Goal: Information Seeking & Learning: Learn about a topic

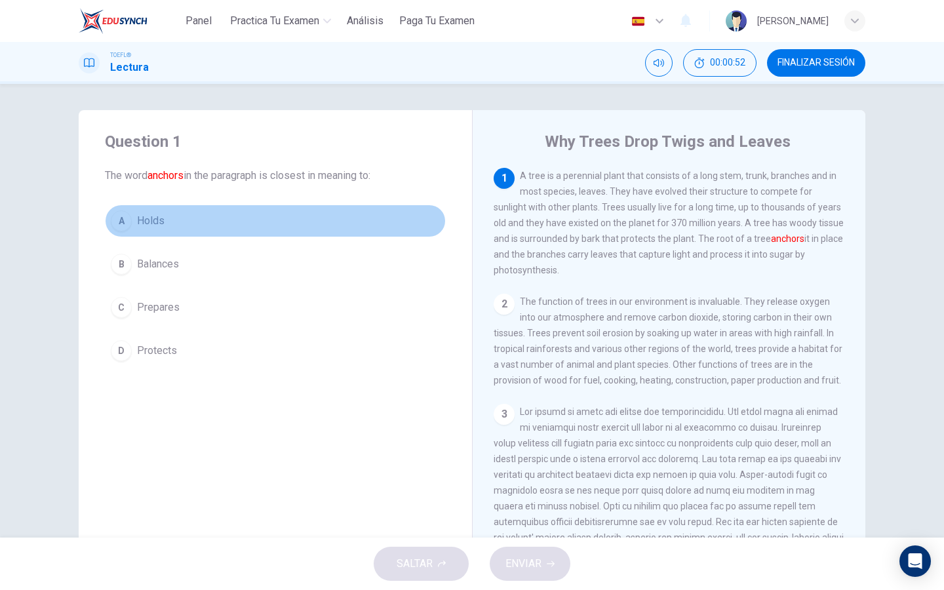
click at [131, 220] on div "A" at bounding box center [121, 221] width 21 height 21
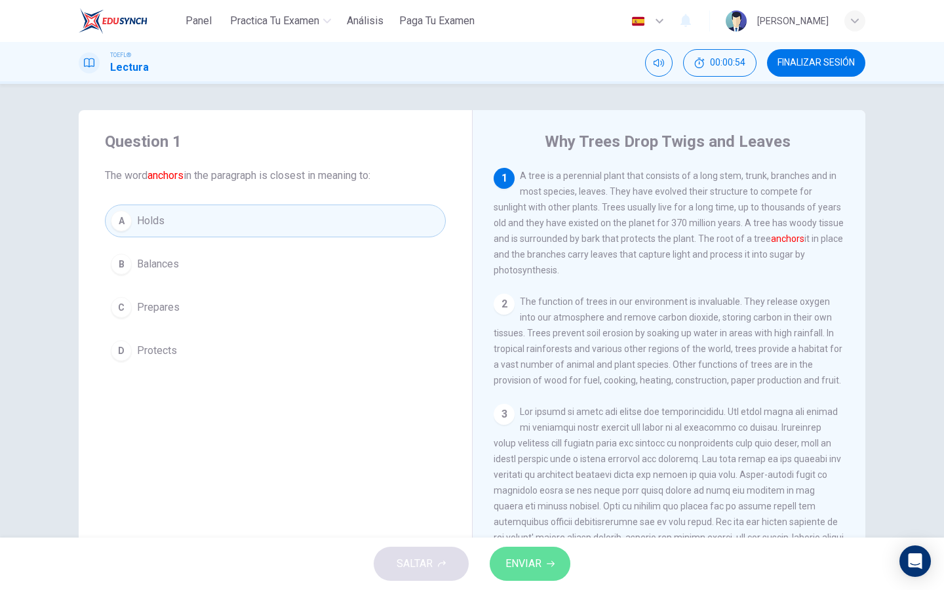
click at [527, 572] on span "ENVIAR" at bounding box center [524, 564] width 36 height 18
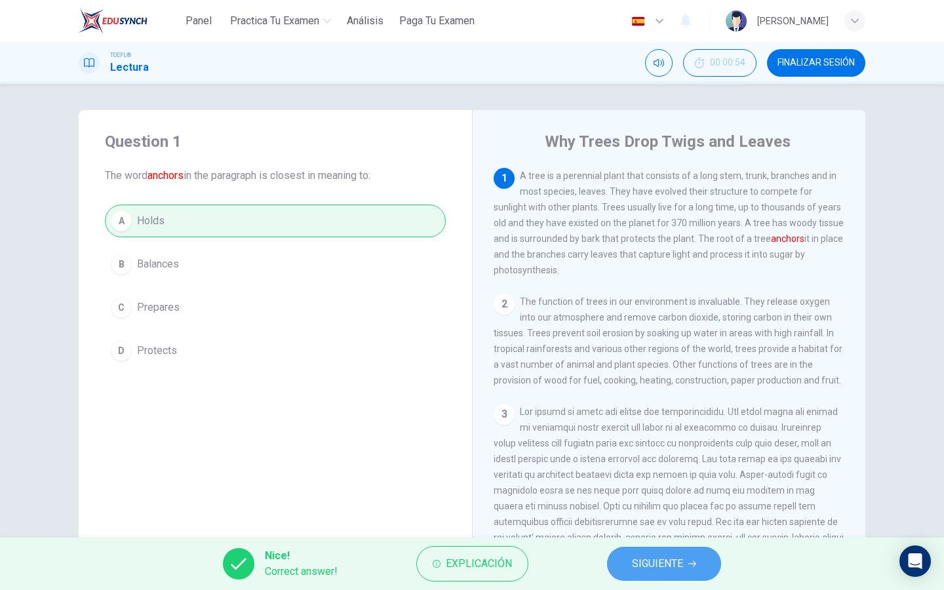
click at [637, 564] on span "SIGUIENTE" at bounding box center [657, 564] width 51 height 18
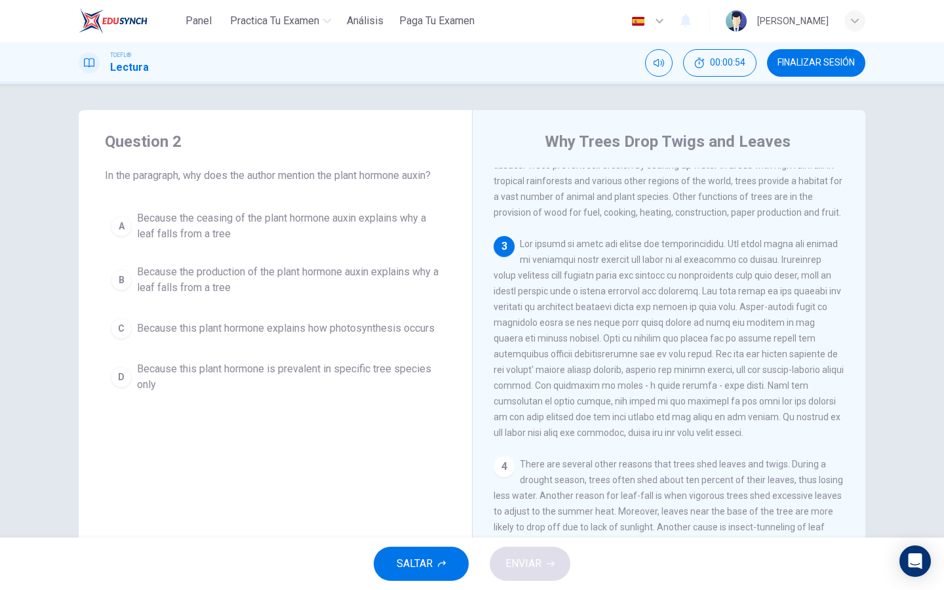
scroll to position [195, 0]
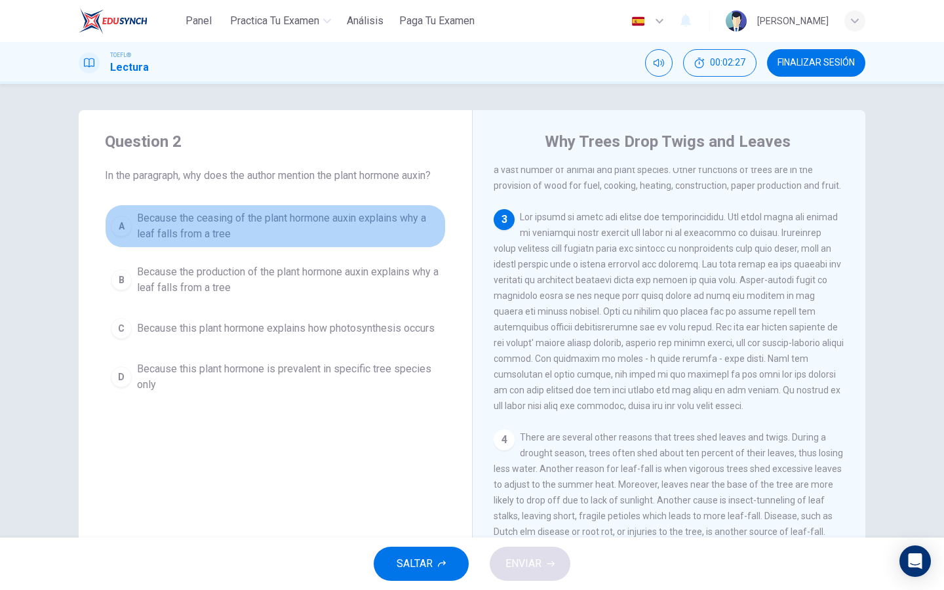
click at [342, 222] on span "Because the ceasing of the plant hormone auxin explains why a leaf falls from a…" at bounding box center [288, 226] width 303 height 31
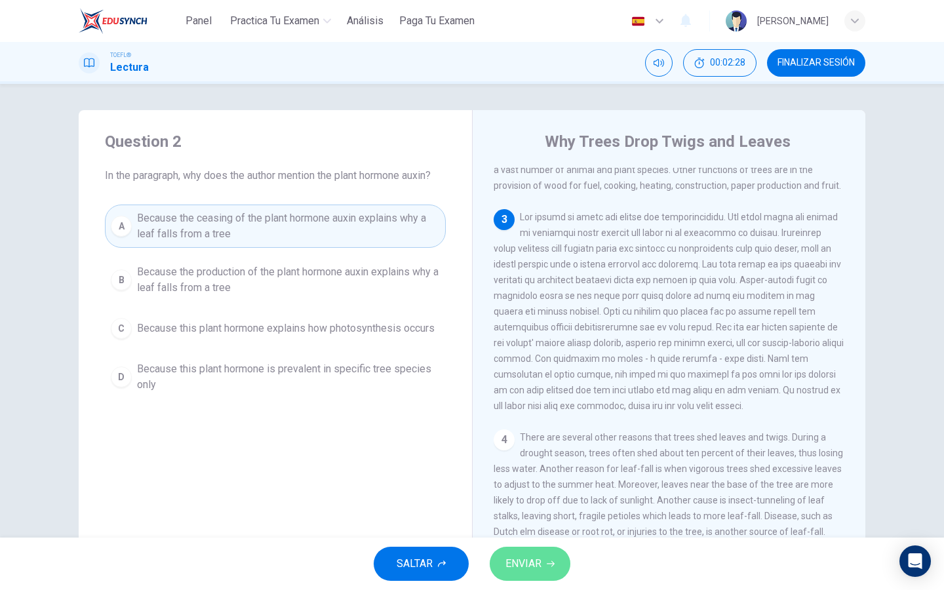
click at [537, 563] on span "ENVIAR" at bounding box center [524, 564] width 36 height 18
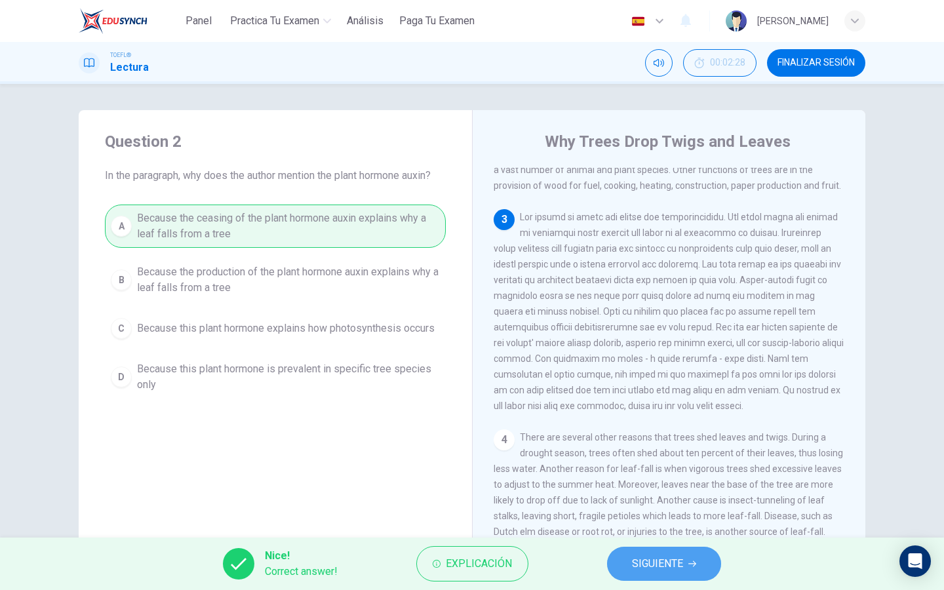
click at [645, 563] on span "SIGUIENTE" at bounding box center [657, 564] width 51 height 18
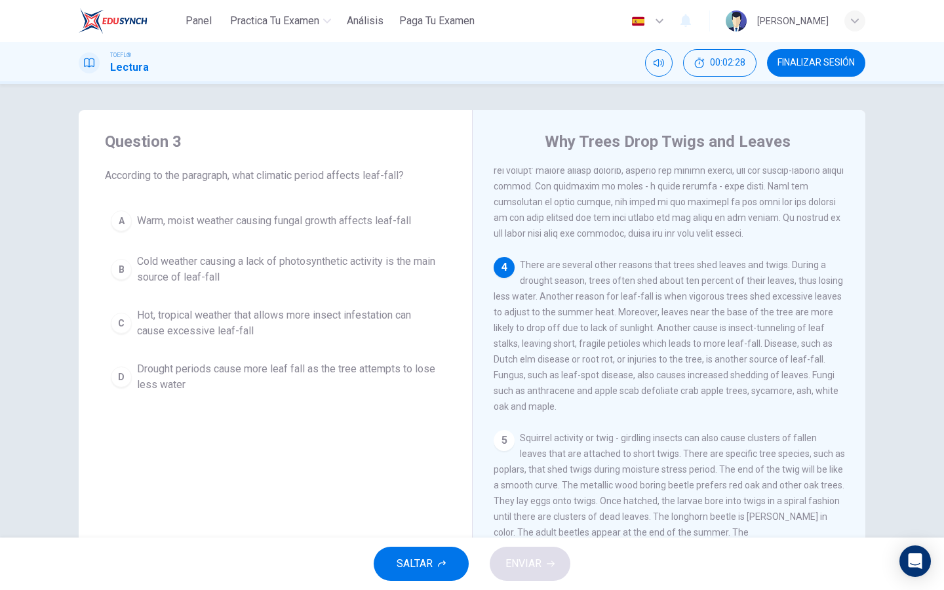
scroll to position [368, 0]
drag, startPoint x: 615, startPoint y: 315, endPoint x: 590, endPoint y: 287, distance: 38.1
click at [589, 287] on div "4 There are several other reasons that trees shed leaves and twigs. During a dr…" at bounding box center [670, 334] width 352 height 157
drag, startPoint x: 613, startPoint y: 311, endPoint x: 551, endPoint y: 297, distance: 63.8
click at [551, 297] on span "There are several other reasons that trees shed leaves and twigs. During a drou…" at bounding box center [669, 335] width 350 height 152
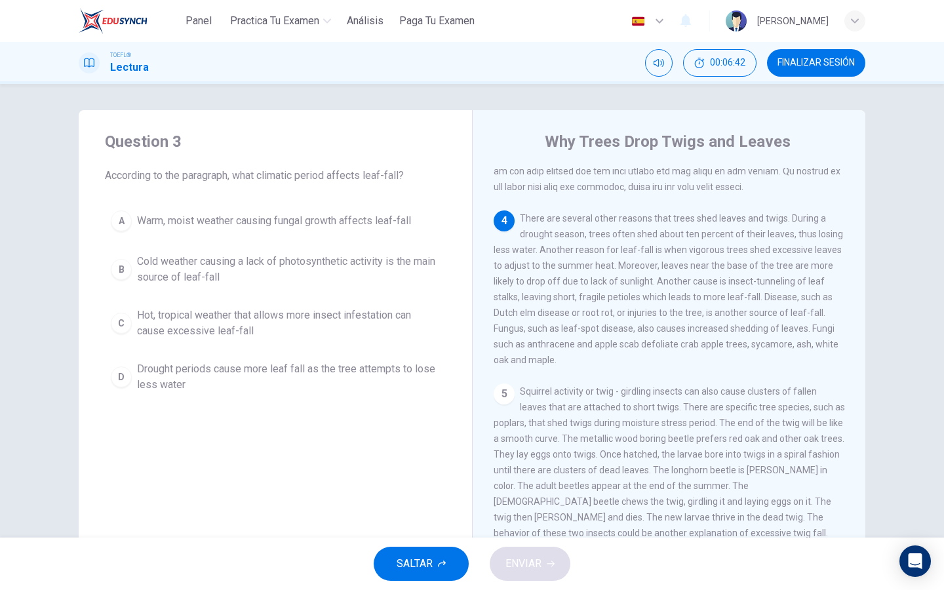
scroll to position [417, 0]
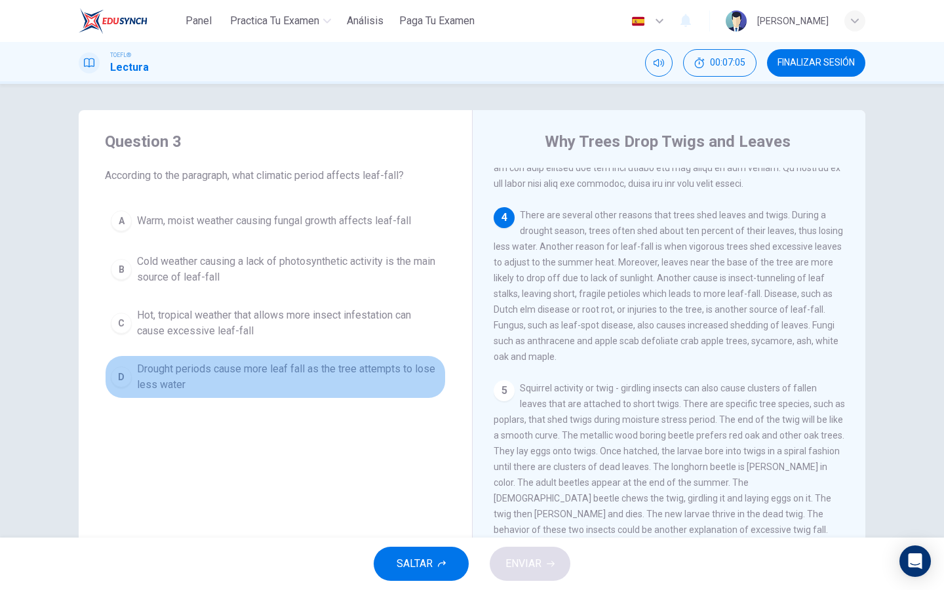
click at [426, 373] on span "Drought periods cause more leaf fall as the tree attempts to lose less water" at bounding box center [288, 376] width 303 height 31
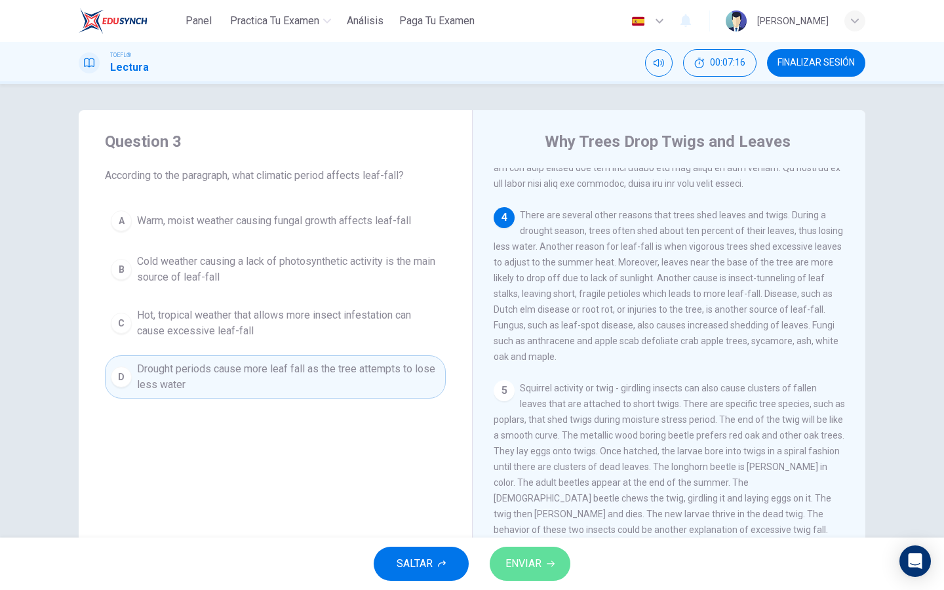
click at [554, 565] on icon "button" at bounding box center [551, 564] width 8 height 6
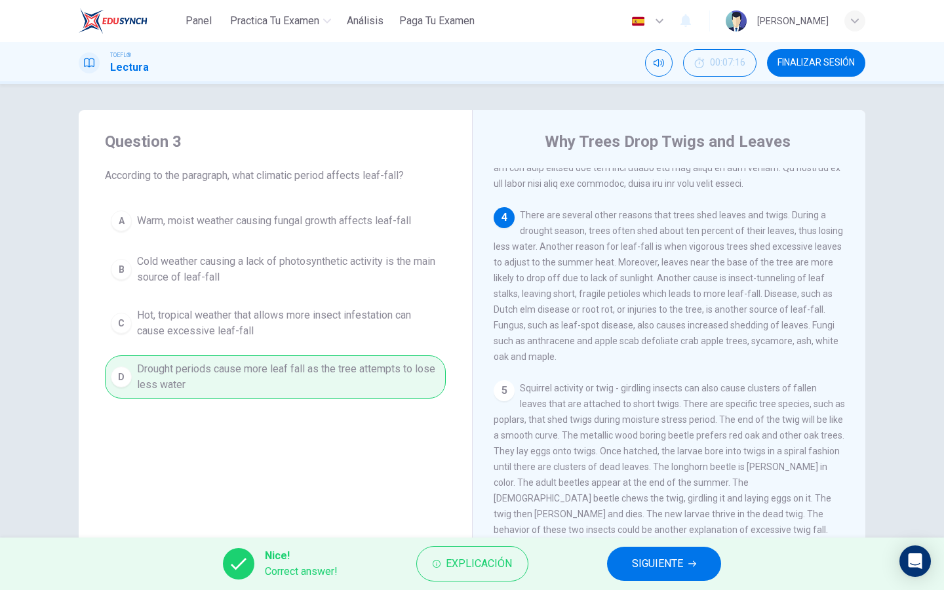
click at [648, 569] on span "SIGUIENTE" at bounding box center [657, 564] width 51 height 18
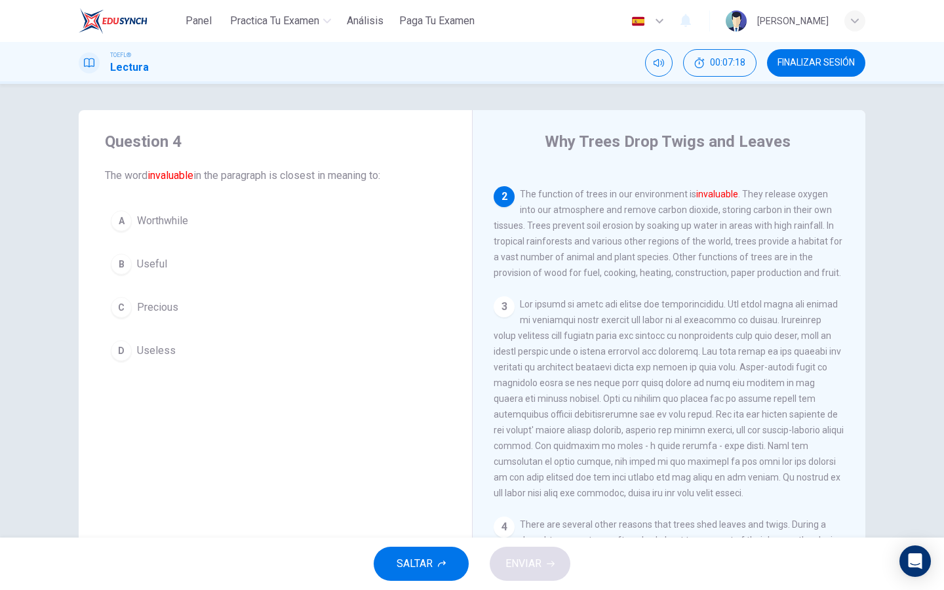
scroll to position [106, 0]
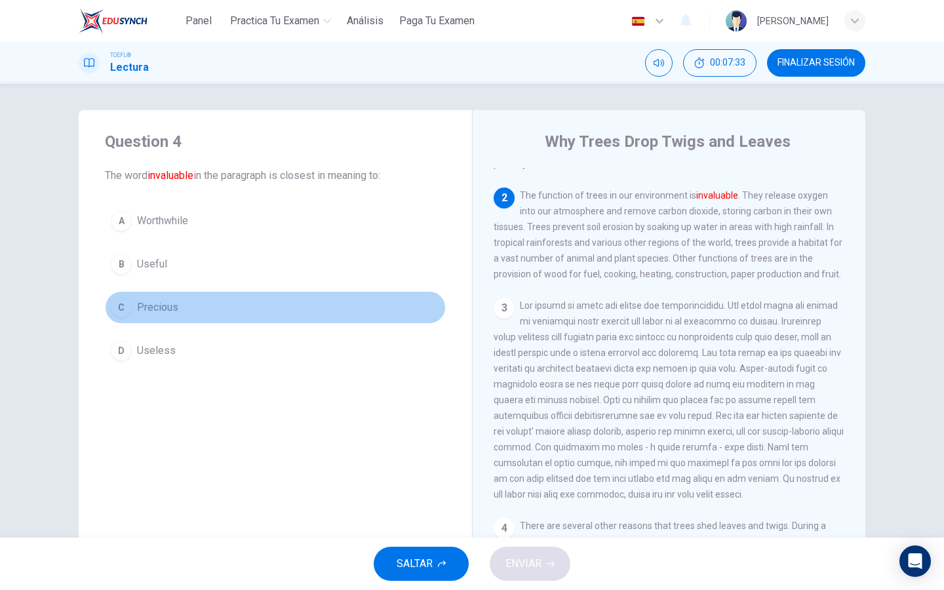
click at [176, 312] on span "Precious" at bounding box center [157, 308] width 41 height 16
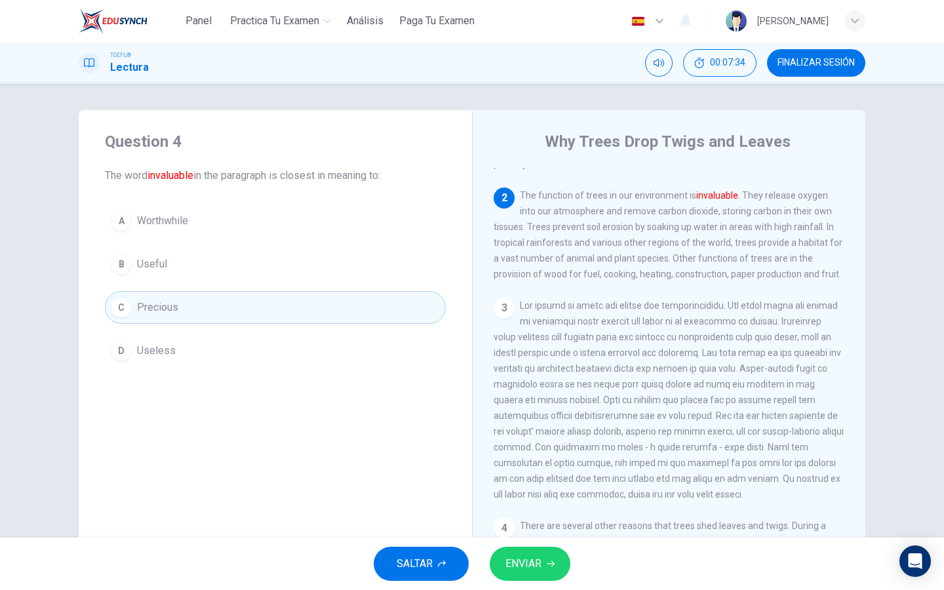
click at [523, 559] on span "ENVIAR" at bounding box center [524, 564] width 36 height 18
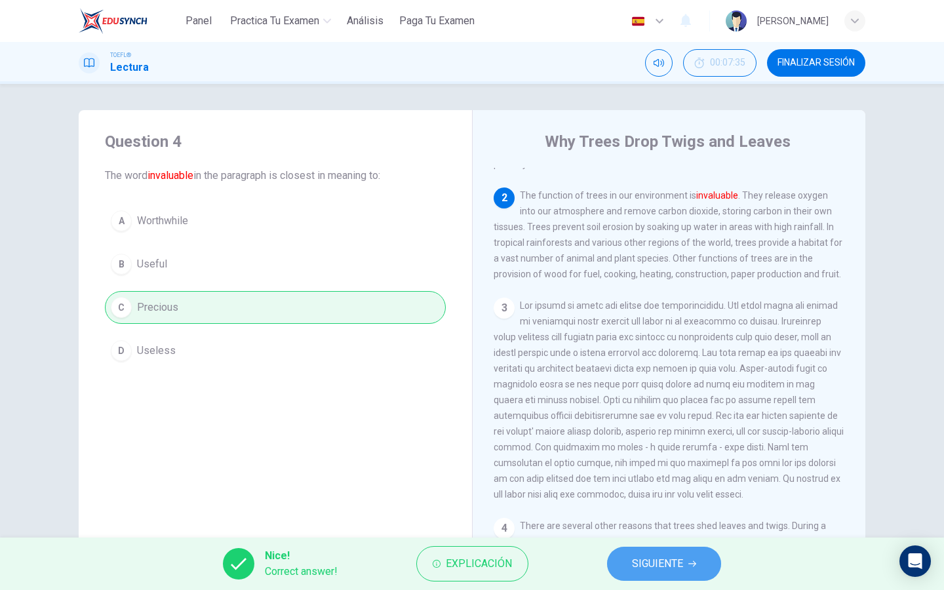
click at [624, 559] on button "SIGUIENTE" at bounding box center [664, 564] width 114 height 34
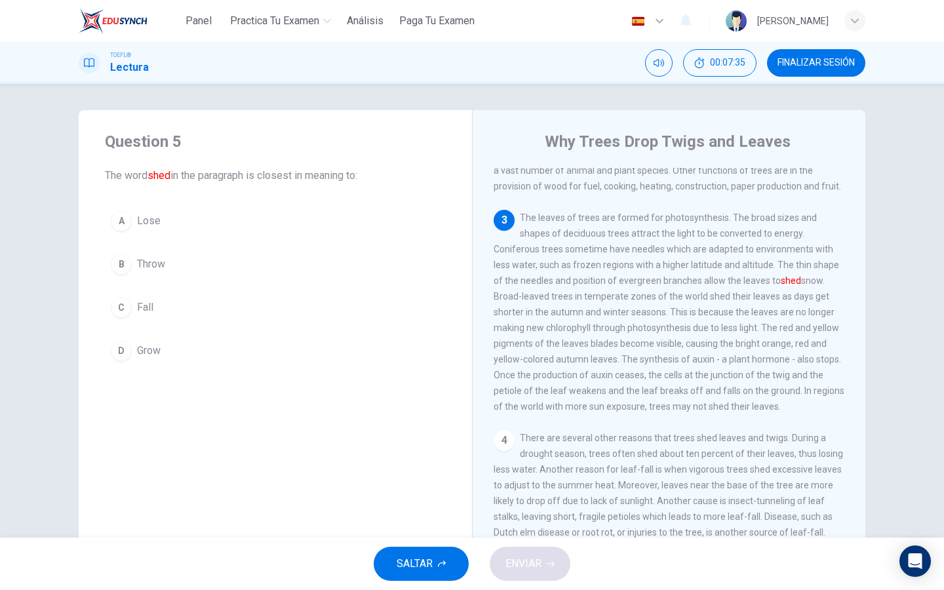
scroll to position [195, 0]
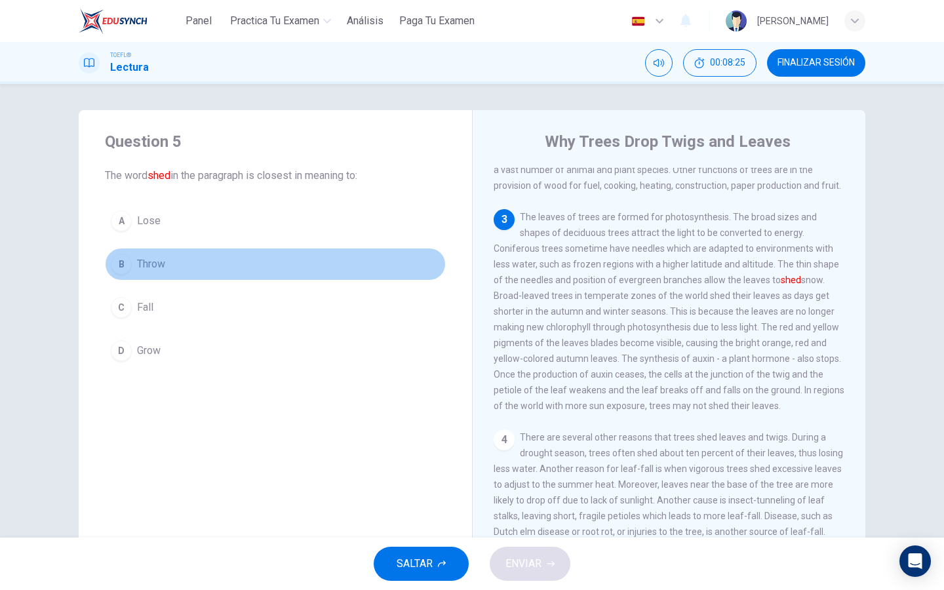
click at [174, 268] on button "B Throw" at bounding box center [275, 264] width 341 height 33
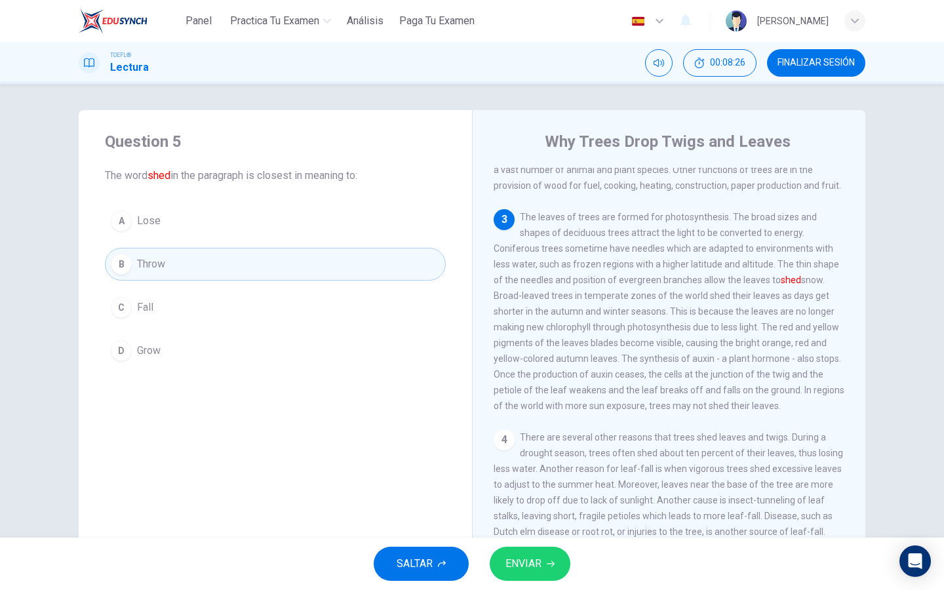
click at [537, 572] on span "ENVIAR" at bounding box center [524, 564] width 36 height 18
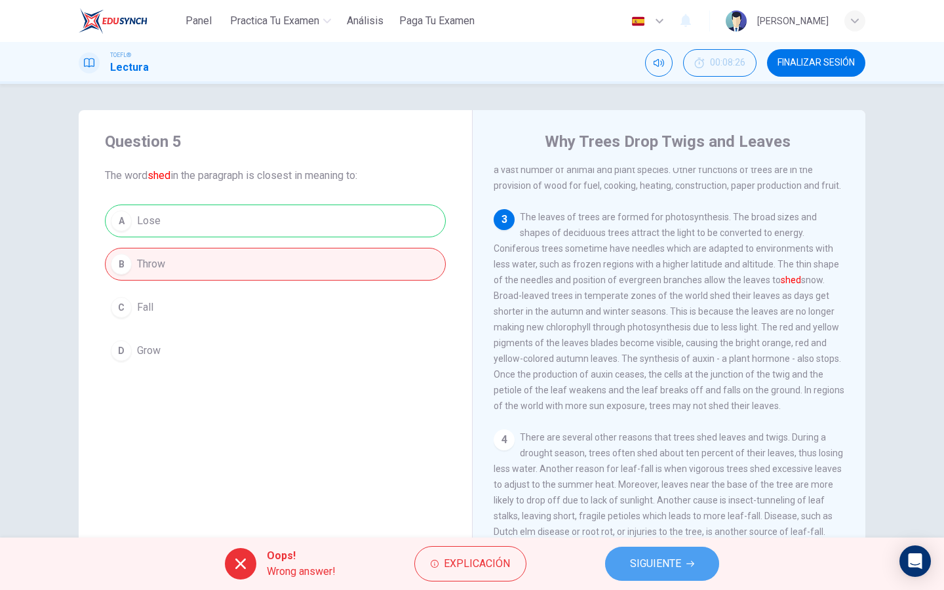
click at [637, 565] on span "SIGUIENTE" at bounding box center [655, 564] width 51 height 18
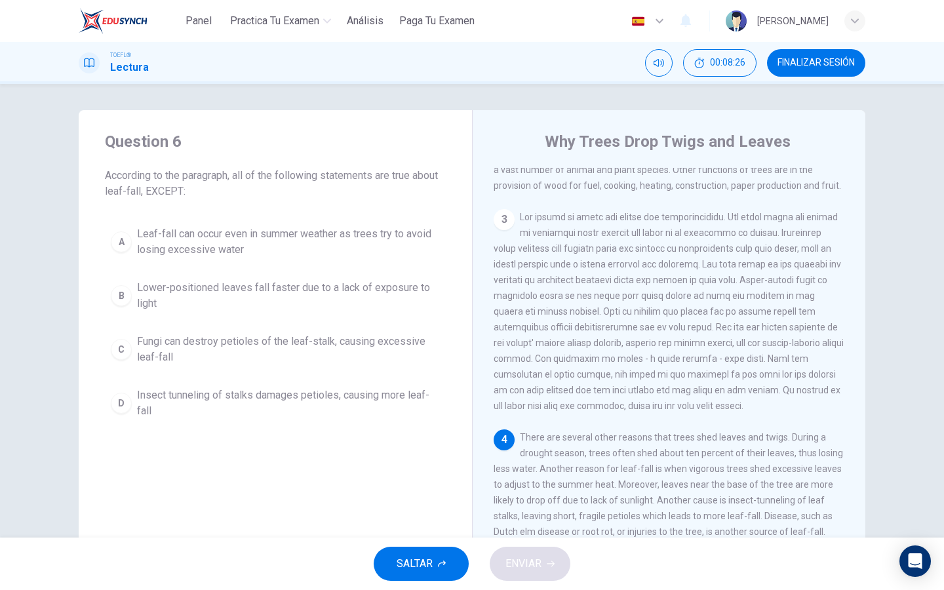
scroll to position [368, 0]
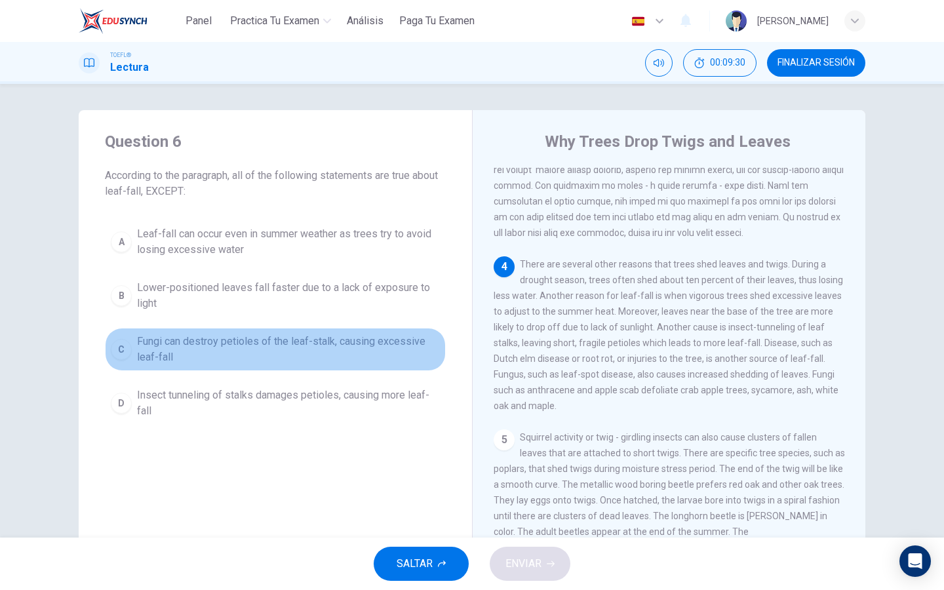
click at [426, 350] on span "Fungi can destroy petioles of the leaf-stalk, causing excessive leaf-fall" at bounding box center [288, 349] width 303 height 31
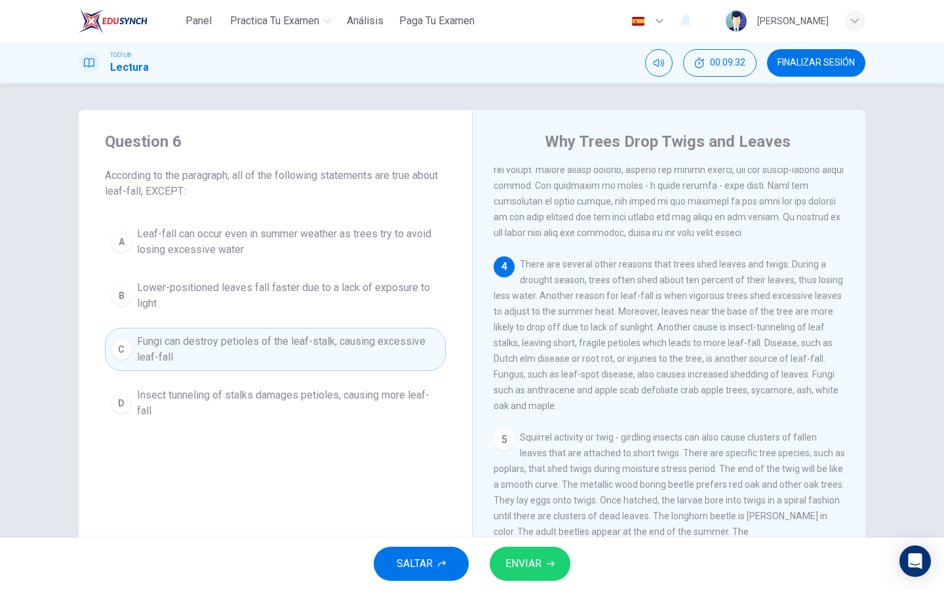
click at [525, 561] on span "ENVIAR" at bounding box center [524, 564] width 36 height 18
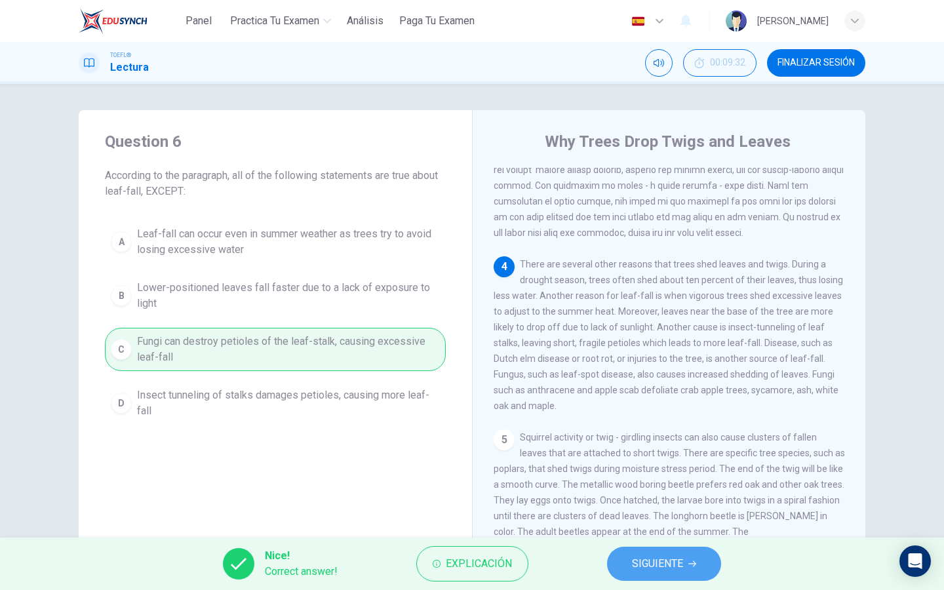
click at [626, 572] on button "SIGUIENTE" at bounding box center [664, 564] width 114 height 34
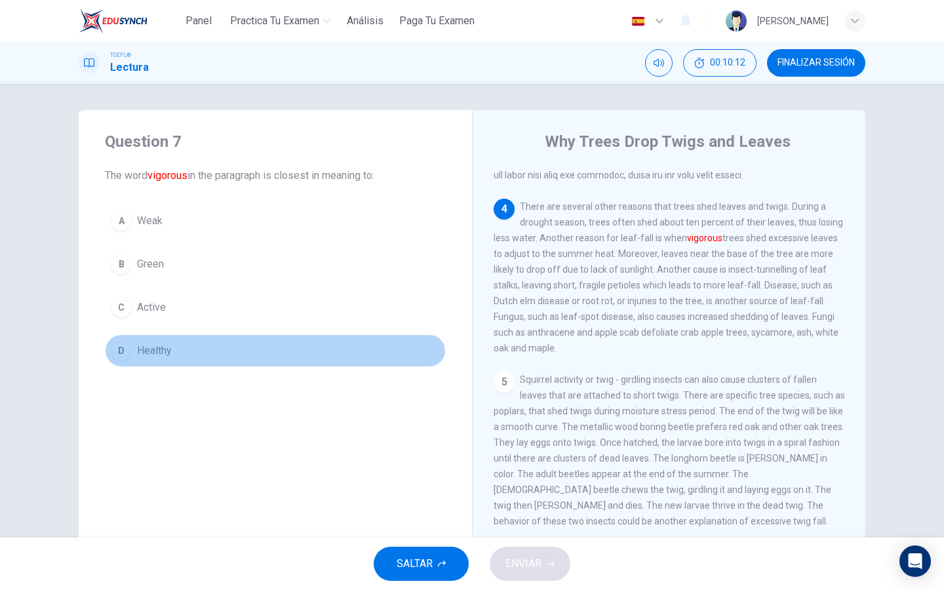
click at [172, 341] on button "D Healthy" at bounding box center [275, 350] width 341 height 33
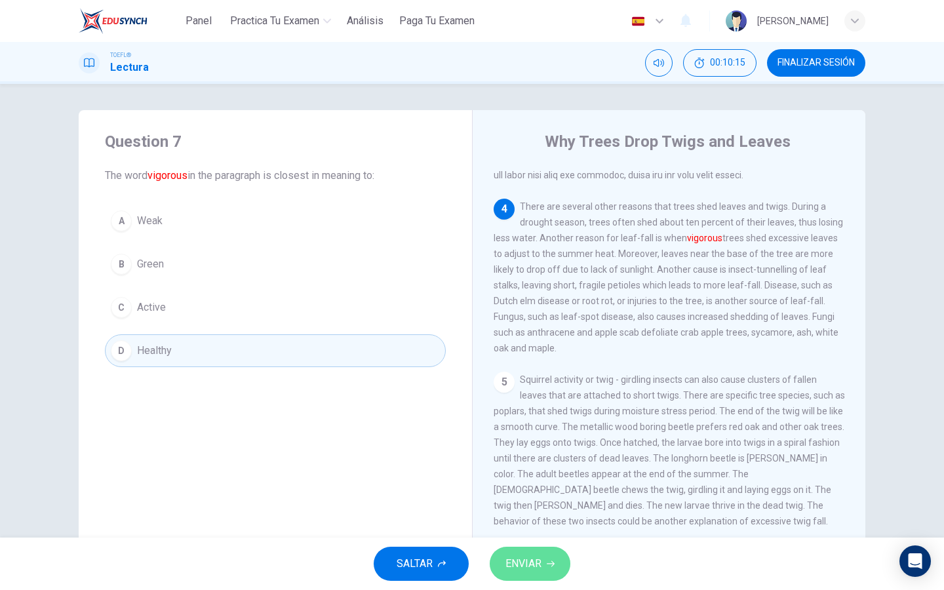
click at [552, 564] on icon "button" at bounding box center [551, 564] width 8 height 6
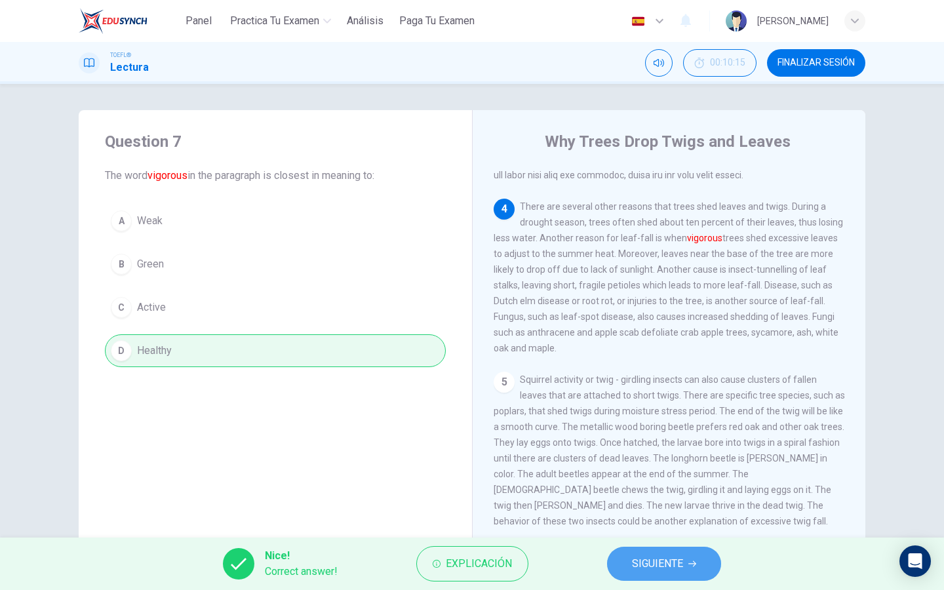
click at [633, 572] on span "SIGUIENTE" at bounding box center [657, 564] width 51 height 18
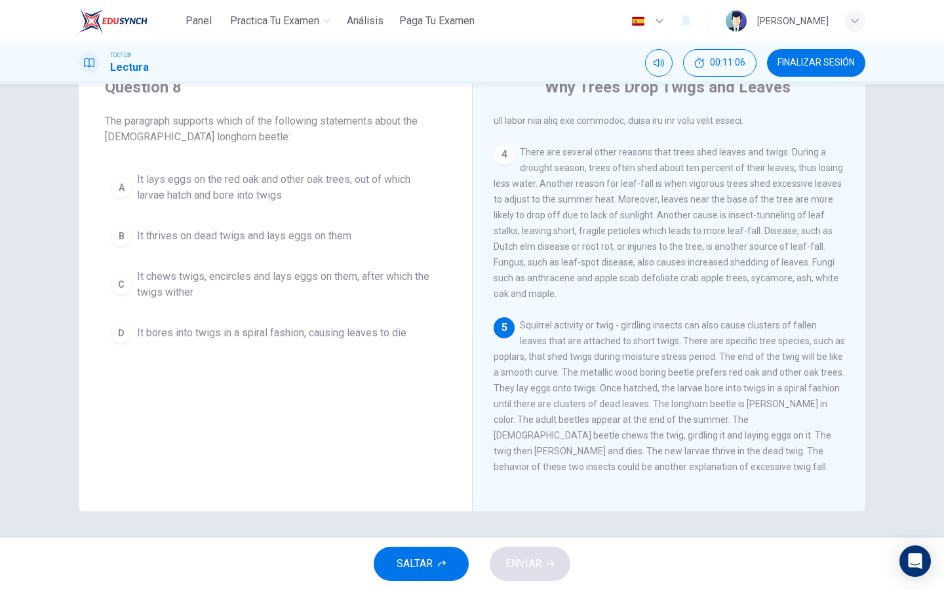
scroll to position [54, 0]
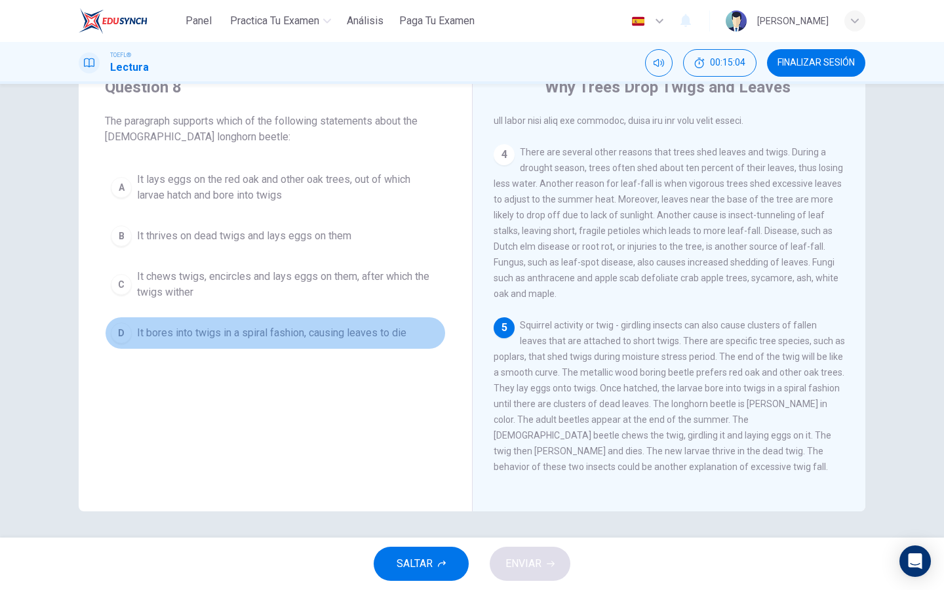
click at [291, 323] on button "D It bores into twigs in a spiral fashion, causing leaves to die" at bounding box center [275, 333] width 341 height 33
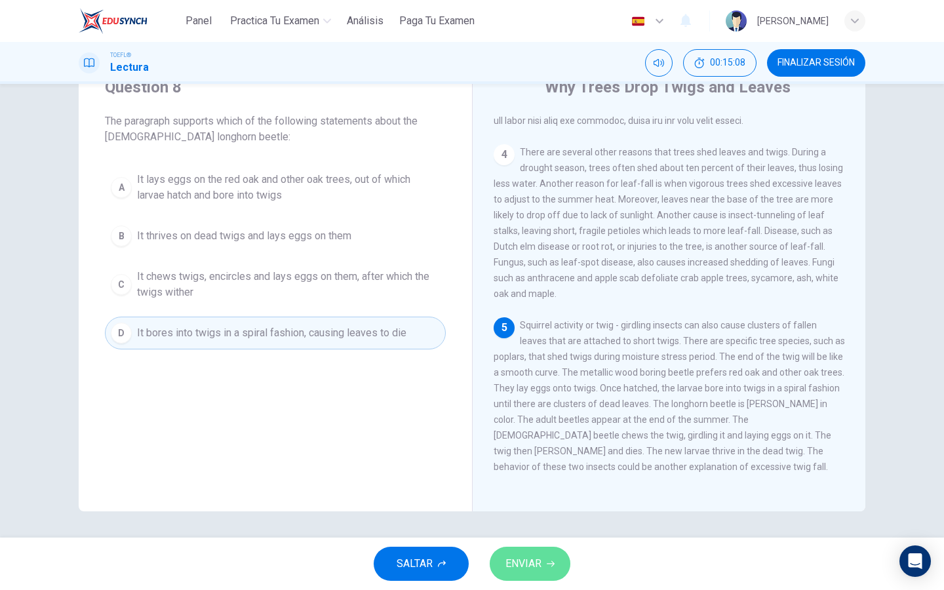
click at [535, 562] on span "ENVIAR" at bounding box center [524, 564] width 36 height 18
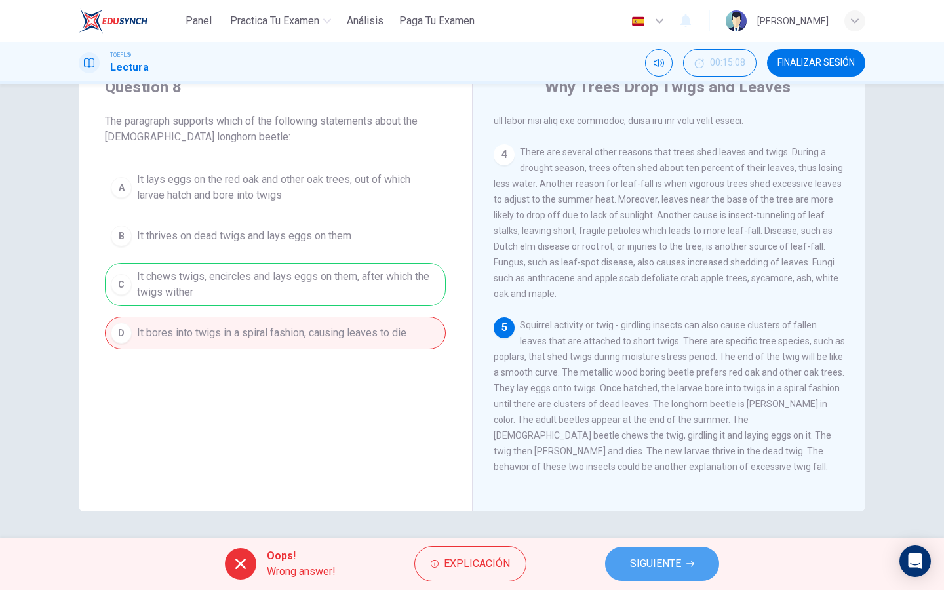
click at [632, 569] on span "SIGUIENTE" at bounding box center [655, 564] width 51 height 18
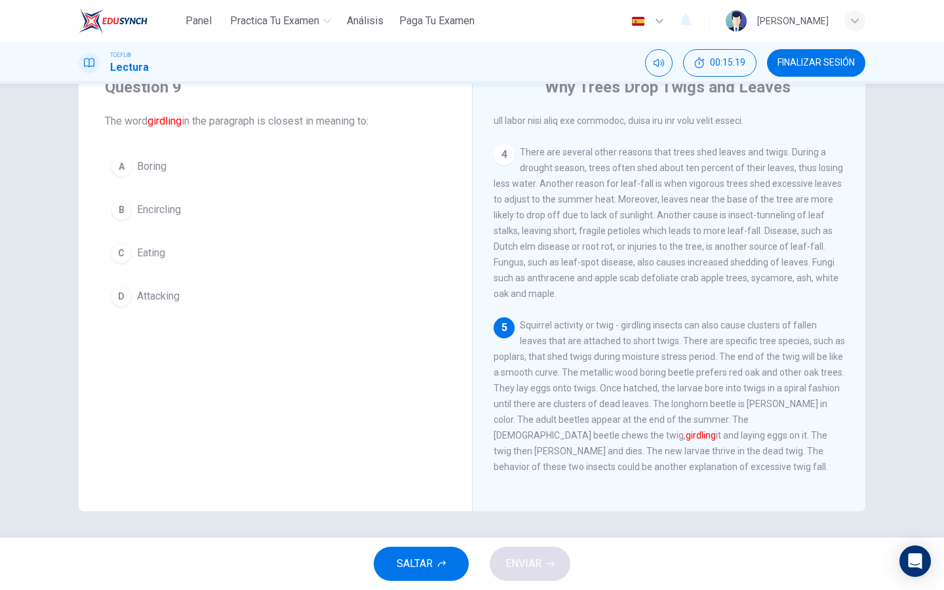
click at [172, 259] on button "C Eating" at bounding box center [275, 253] width 341 height 33
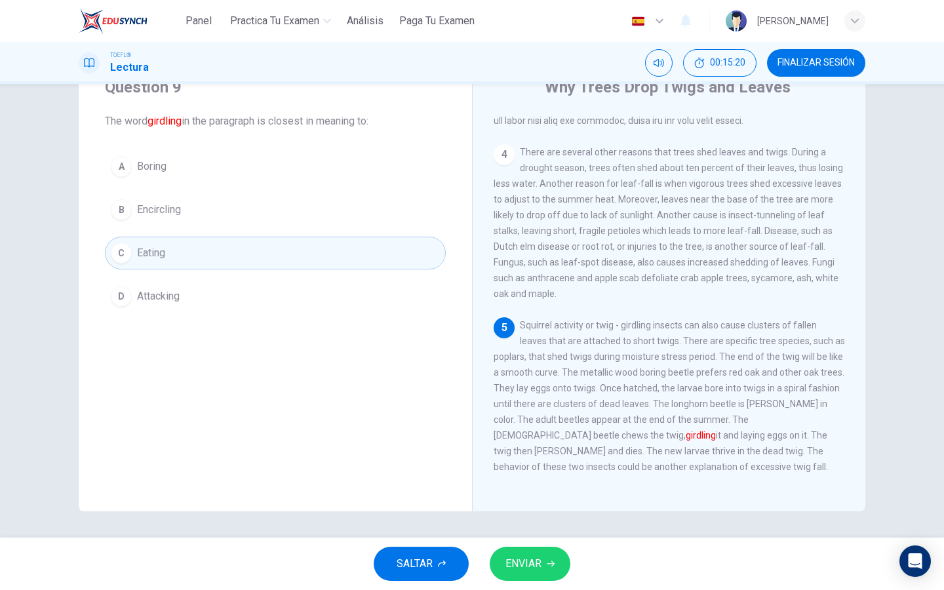
click at [547, 550] on button "ENVIAR" at bounding box center [530, 564] width 81 height 34
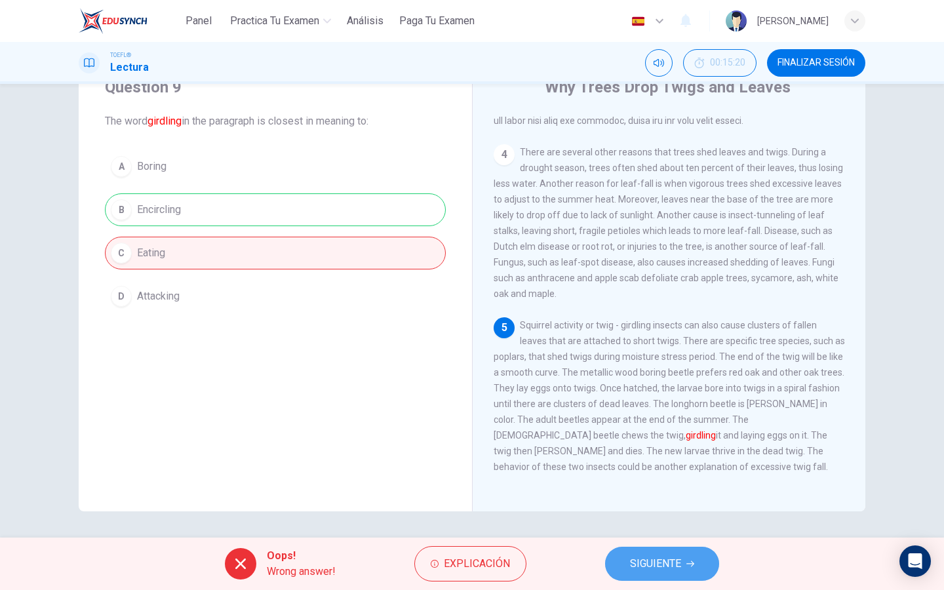
click at [628, 566] on button "SIGUIENTE" at bounding box center [662, 564] width 114 height 34
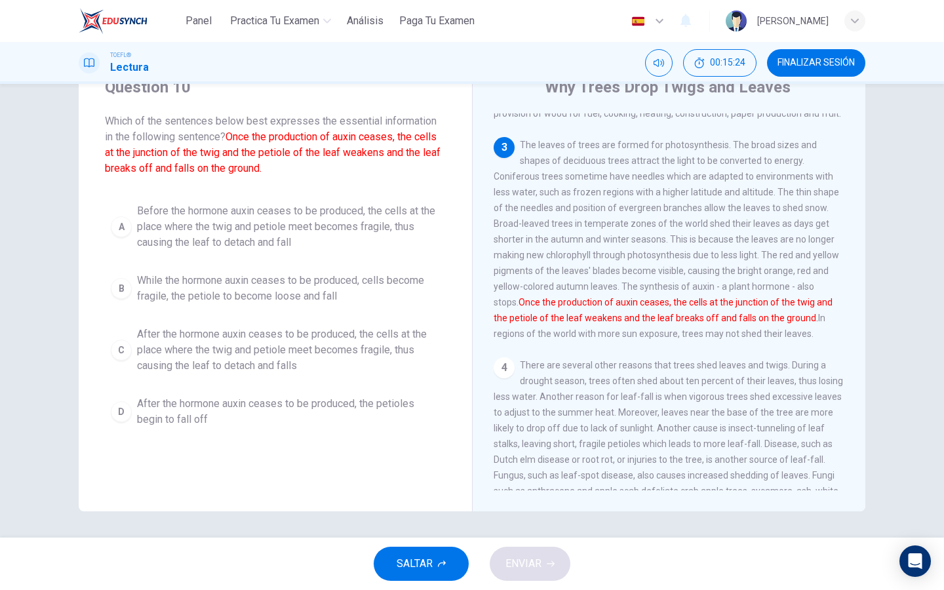
scroll to position [212, 0]
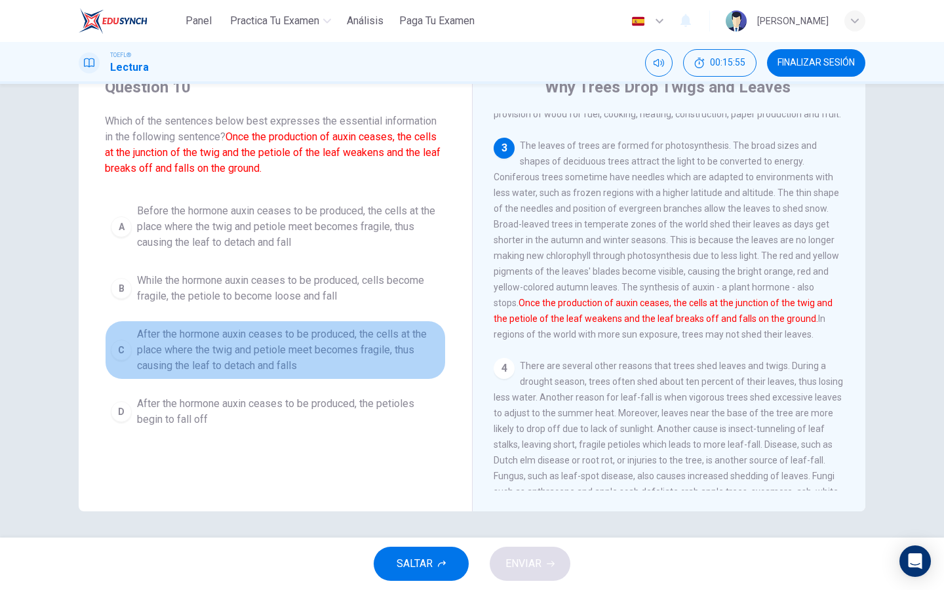
click at [324, 343] on span "After the hormone auxin ceases to be produced, the cells at the place where the…" at bounding box center [288, 350] width 303 height 47
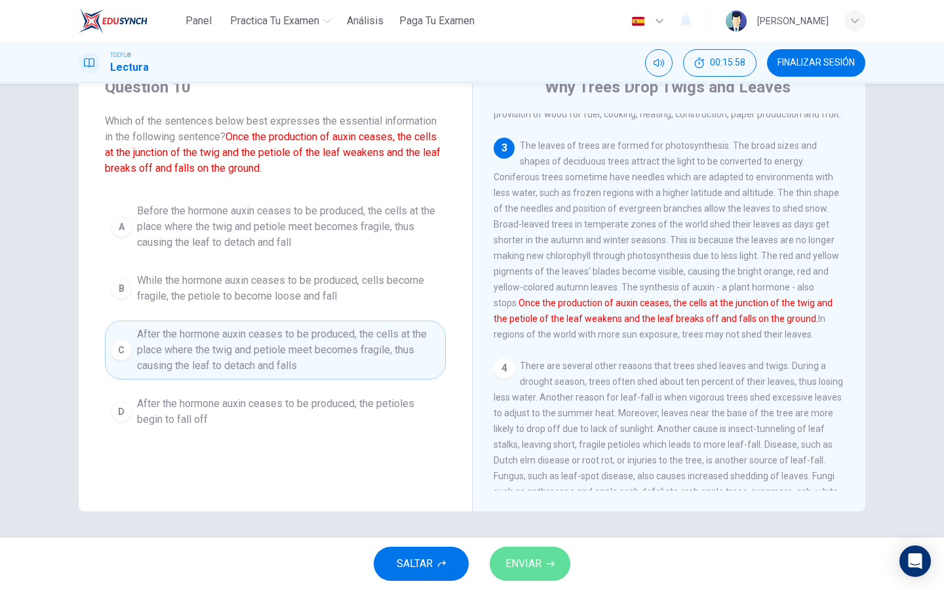
click at [536, 575] on button "ENVIAR" at bounding box center [530, 564] width 81 height 34
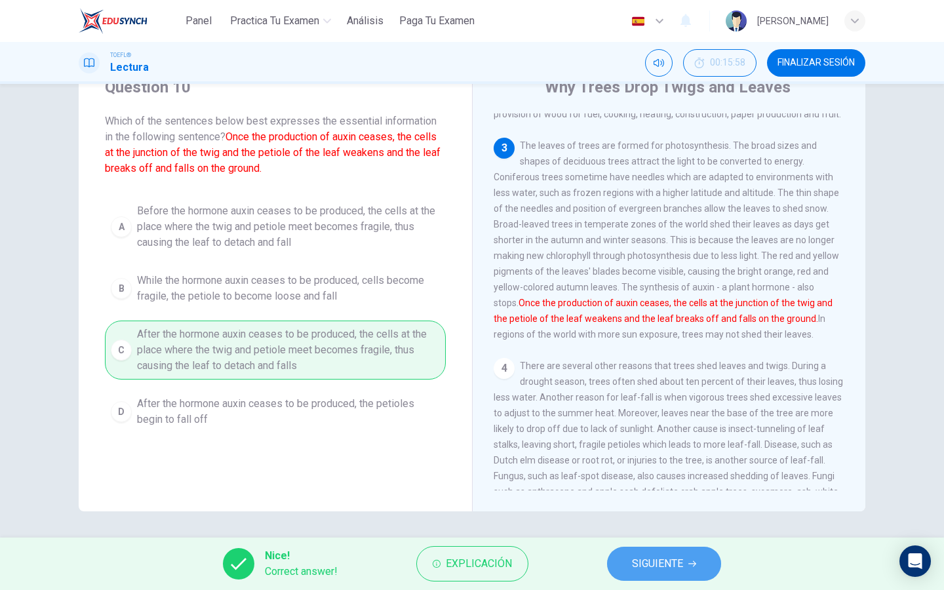
click at [657, 577] on button "SIGUIENTE" at bounding box center [664, 564] width 114 height 34
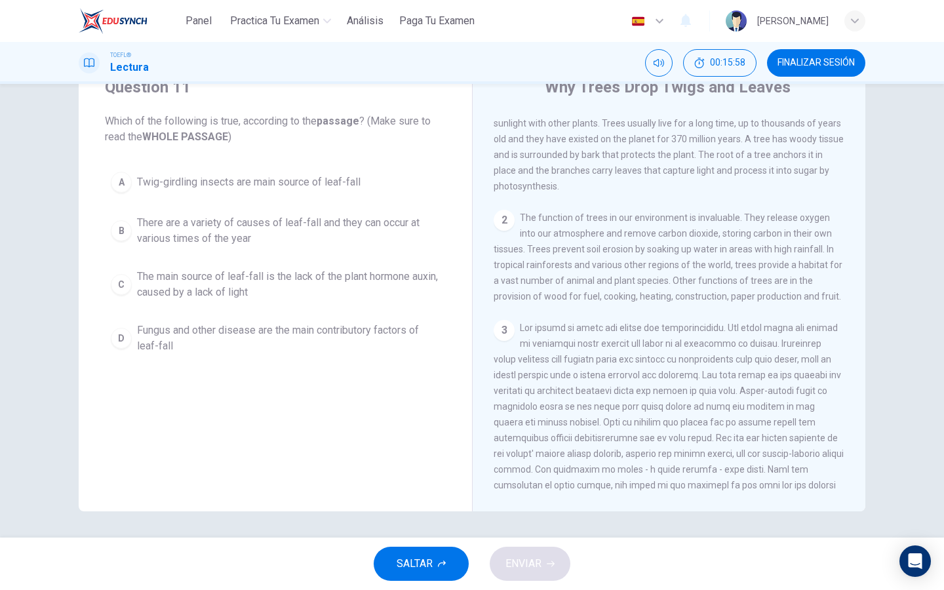
scroll to position [0, 0]
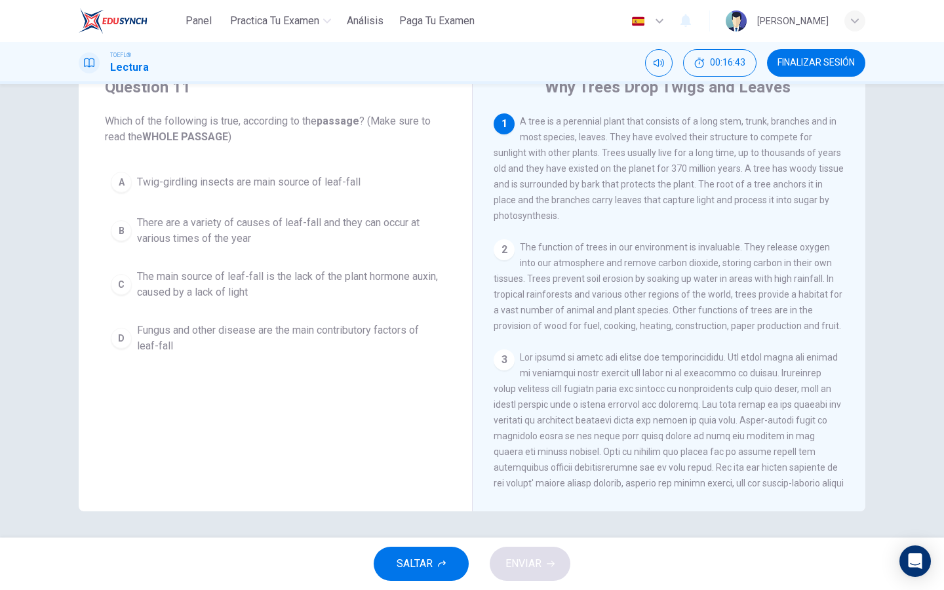
drag, startPoint x: 645, startPoint y: 171, endPoint x: 691, endPoint y: 171, distance: 45.3
click at [691, 171] on span "A tree is a perennial plant that consists of a long stem, trunk, branches and i…" at bounding box center [669, 168] width 350 height 105
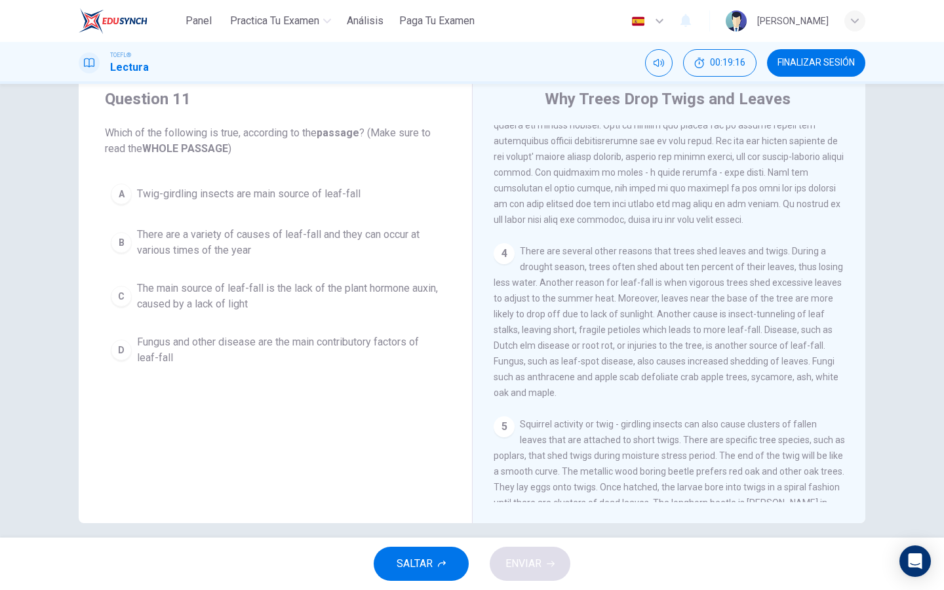
scroll to position [342, 0]
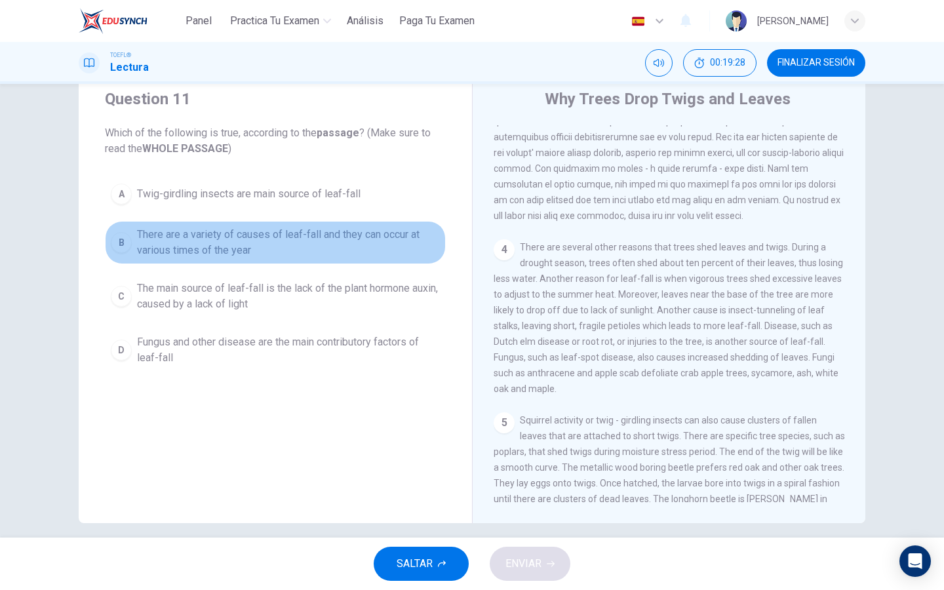
click at [278, 252] on span "There are a variety of causes of leaf-fall and they can occur at various times …" at bounding box center [288, 242] width 303 height 31
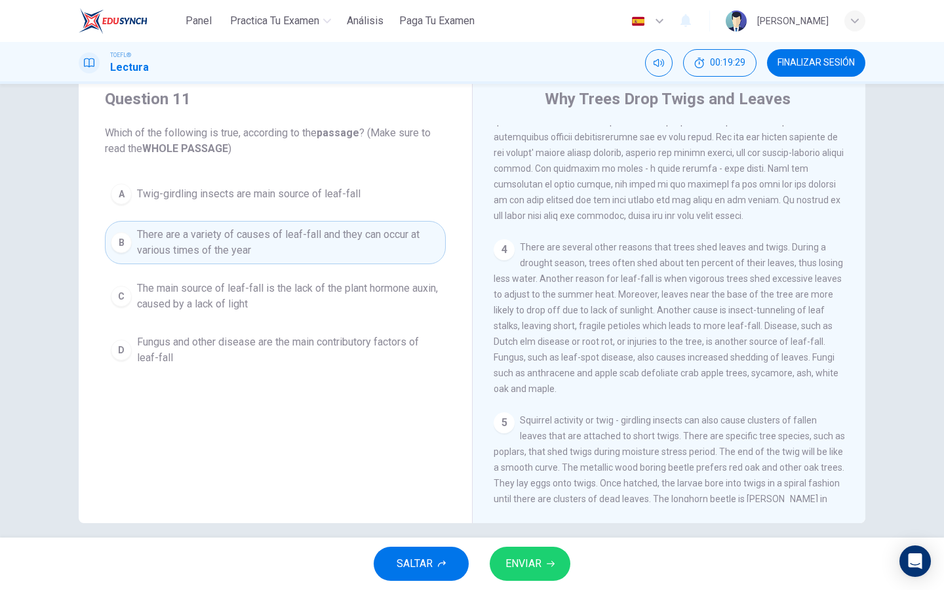
click at [522, 561] on span "ENVIAR" at bounding box center [524, 564] width 36 height 18
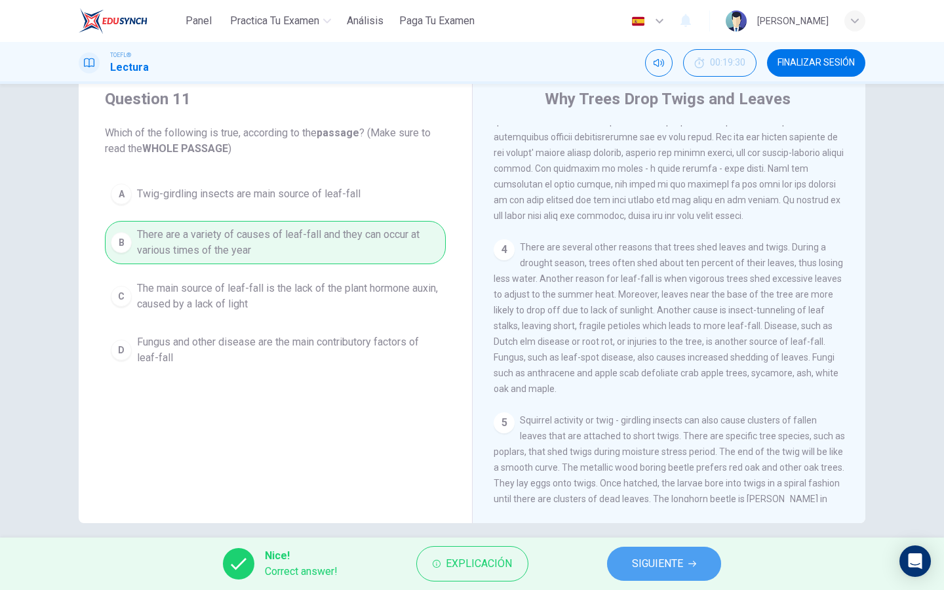
click at [639, 567] on span "SIGUIENTE" at bounding box center [657, 564] width 51 height 18
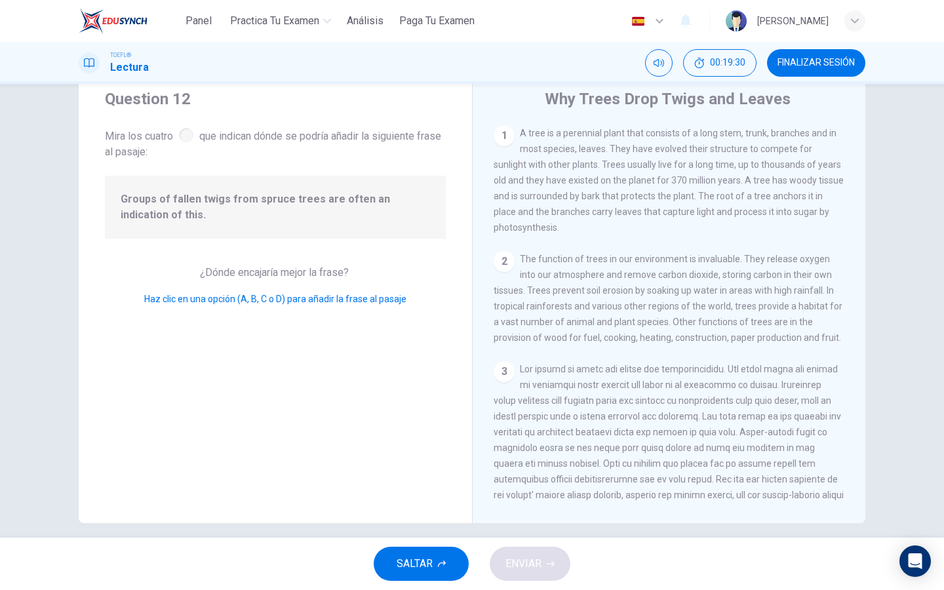
scroll to position [447, 0]
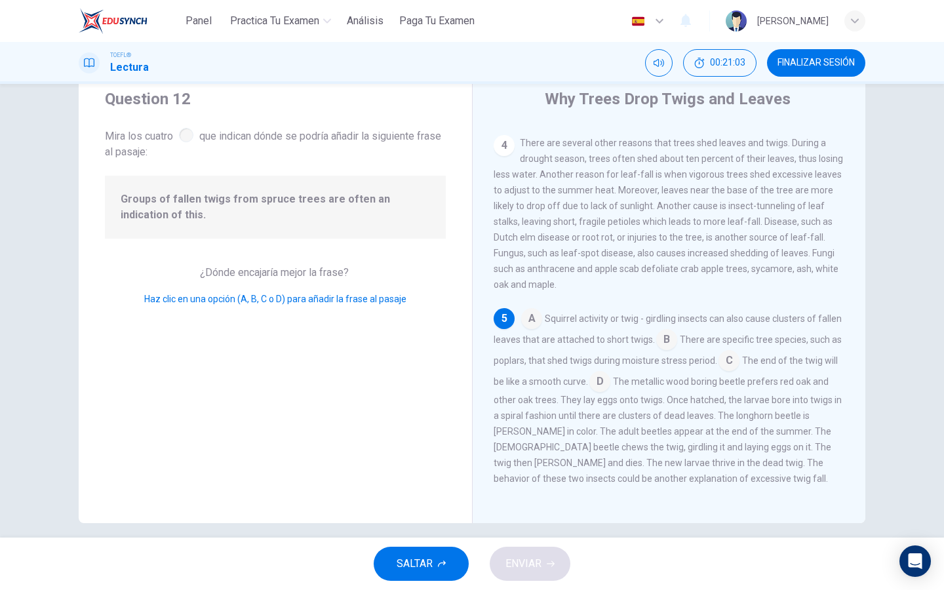
click at [667, 340] on input at bounding box center [667, 341] width 21 height 21
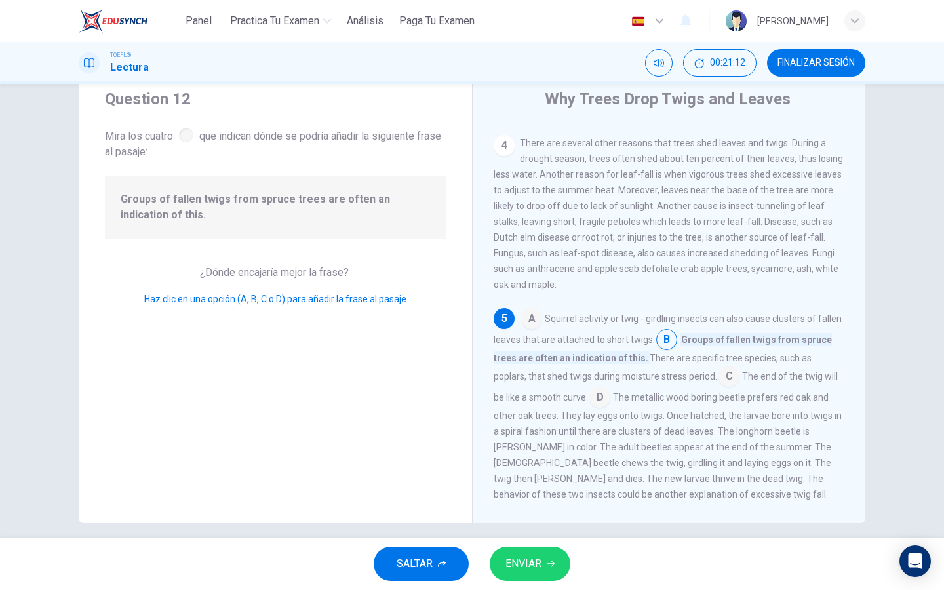
click at [518, 568] on span "ENVIAR" at bounding box center [524, 564] width 36 height 18
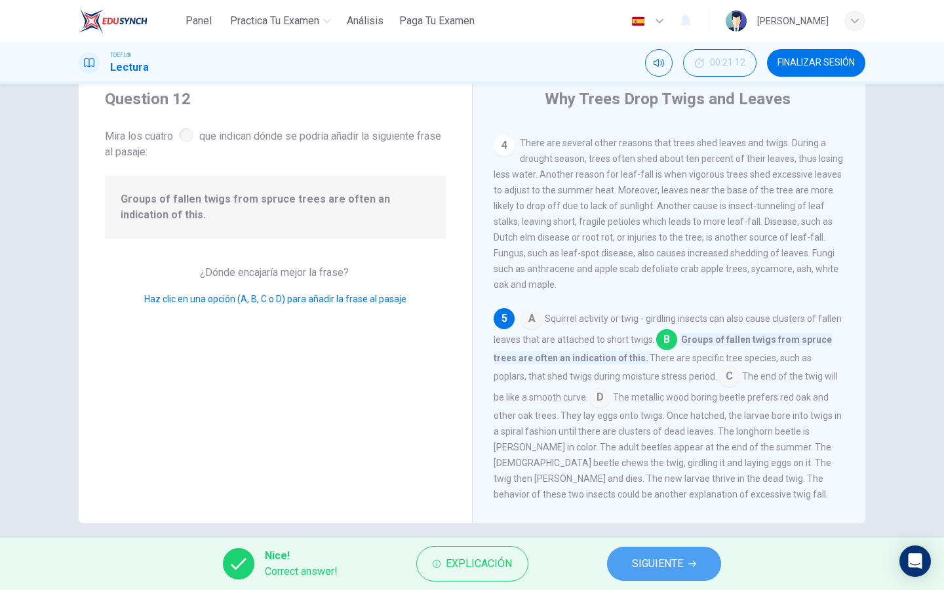
click at [653, 565] on span "SIGUIENTE" at bounding box center [657, 564] width 51 height 18
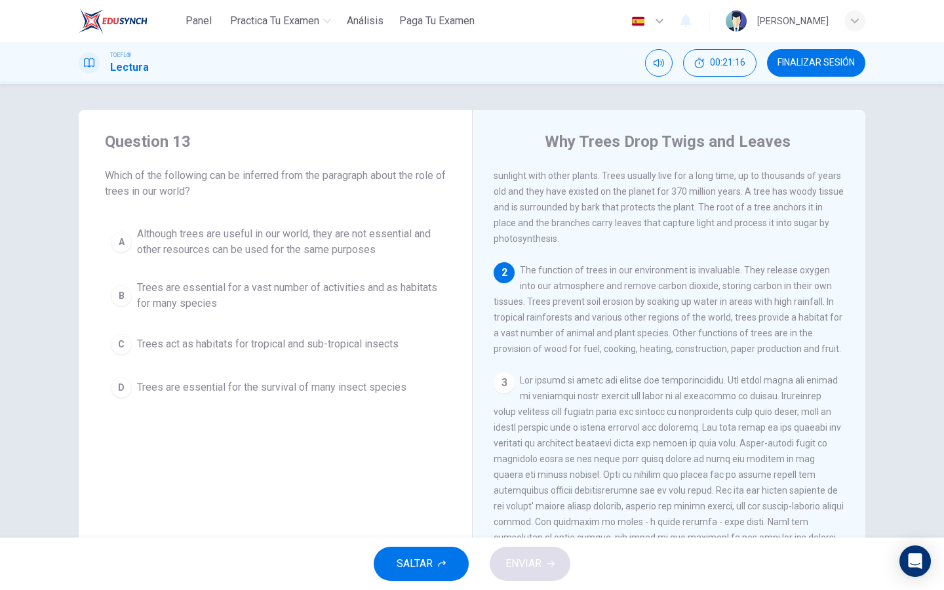
scroll to position [39, 0]
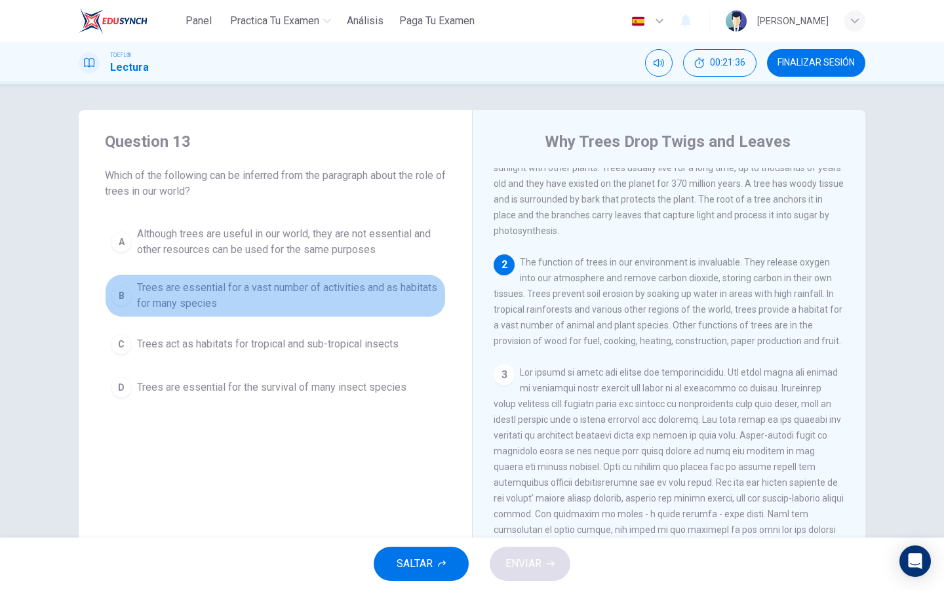
click at [382, 307] on span "Trees are essential for a vast number of activities and as habitats for many sp…" at bounding box center [288, 295] width 303 height 31
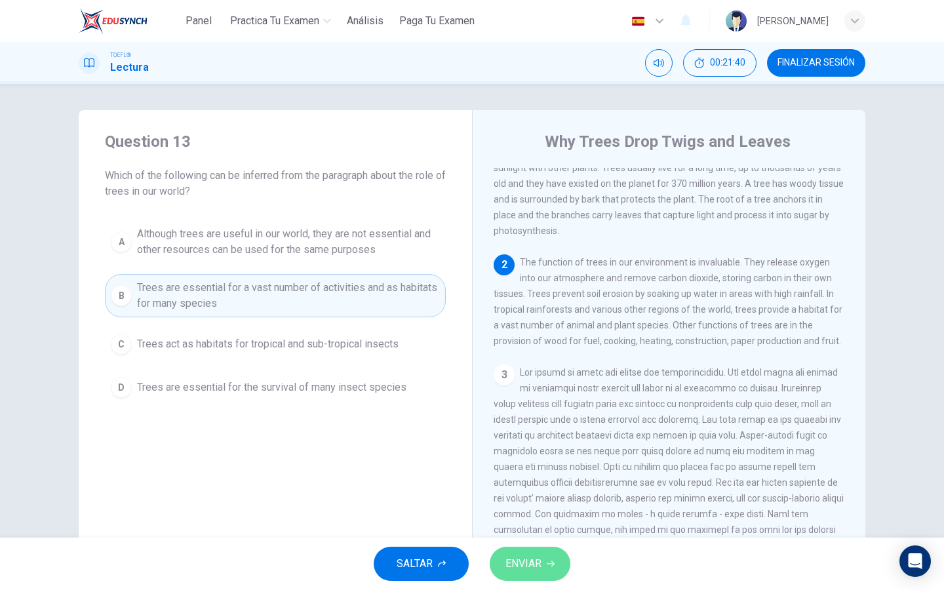
click at [516, 560] on span "ENVIAR" at bounding box center [524, 564] width 36 height 18
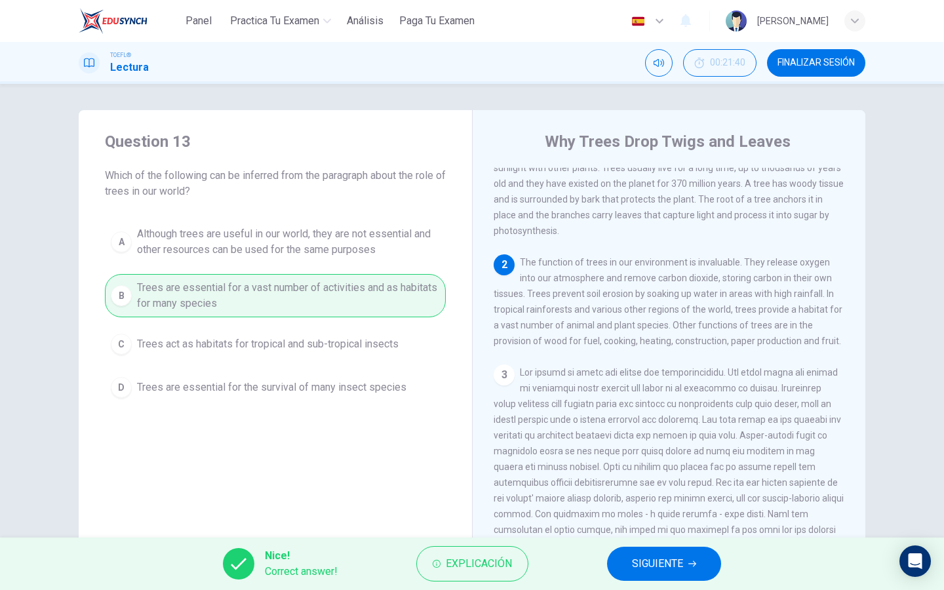
click at [664, 562] on span "SIGUIENTE" at bounding box center [657, 564] width 51 height 18
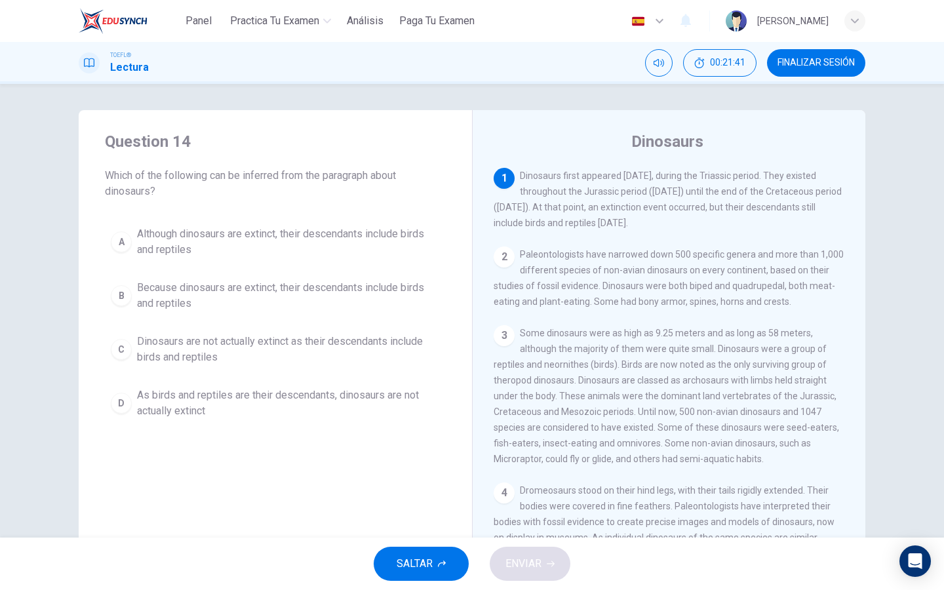
click at [804, 68] on button "FINALIZAR SESIÓN" at bounding box center [816, 63] width 98 height 28
